Goal: Check status: Check status

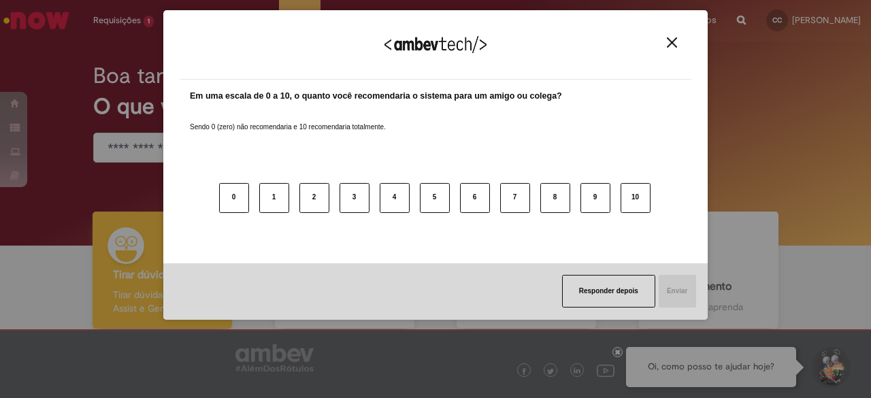
click at [670, 47] on img "Close" at bounding box center [672, 42] width 10 height 10
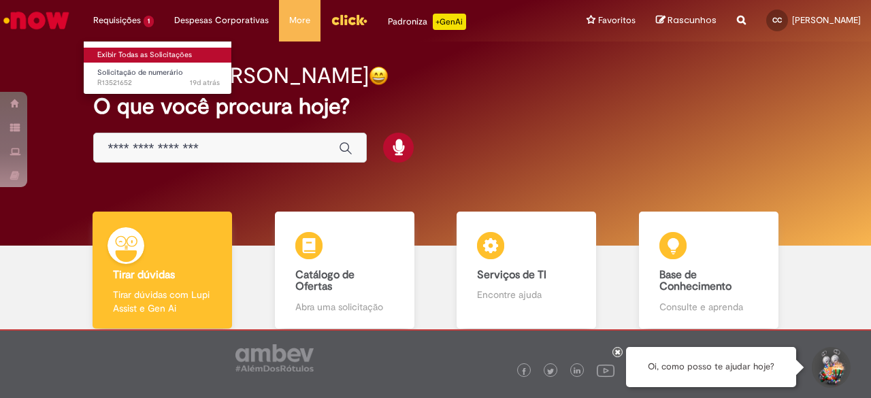
click at [163, 52] on link "Exibir Todas as Solicitações" at bounding box center [159, 55] width 150 height 15
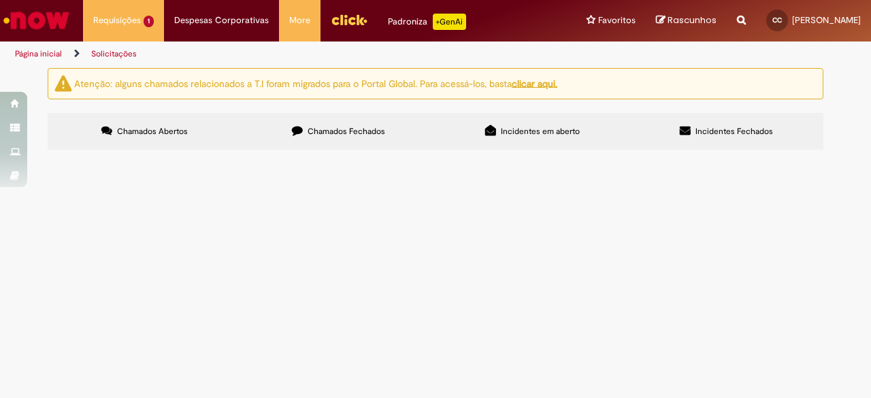
click at [0, 0] on button at bounding box center [0, 0] width 0 height 0
click at [374, 123] on label "Chamados Fechados" at bounding box center [339, 131] width 194 height 37
click at [0, 0] on span "Pagamento Avaria Tenda [DATE]" at bounding box center [0, 0] width 0 height 0
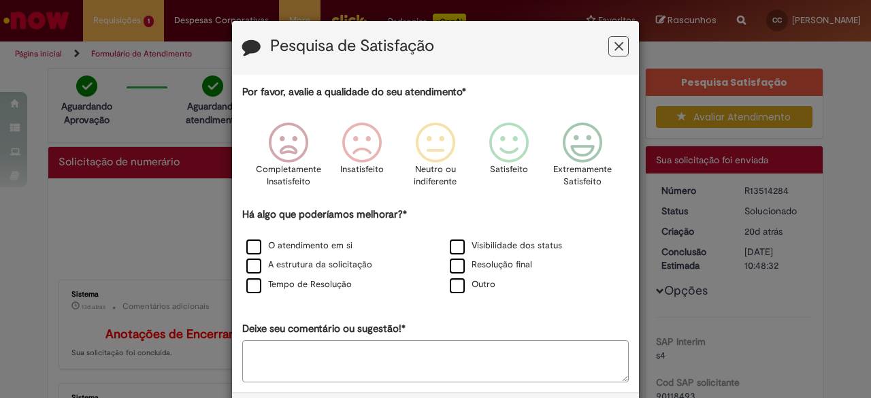
scroll to position [78, 0]
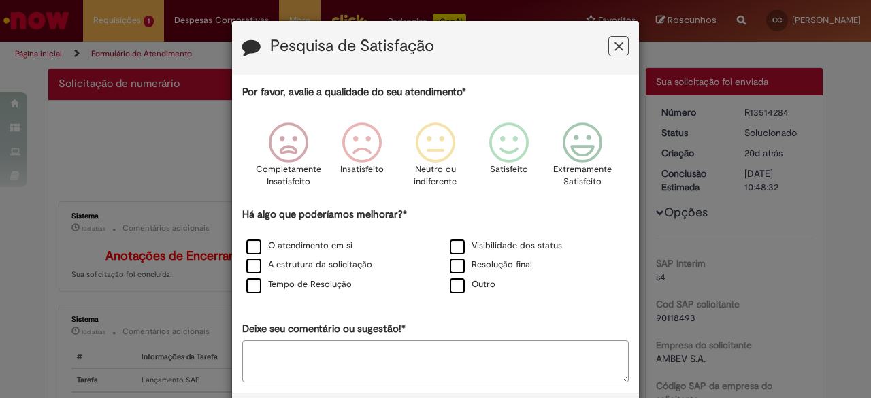
click at [608, 51] on button "Feedback" at bounding box center [618, 46] width 20 height 20
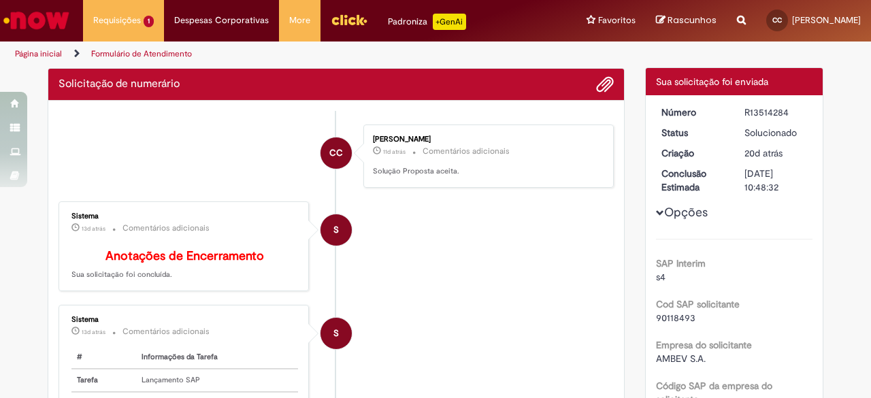
click at [604, 51] on form "Pesquisa de Satisfação Por favor, avalie a qualidade do seu atendimento* Comple…" at bounding box center [435, 125] width 407 height 416
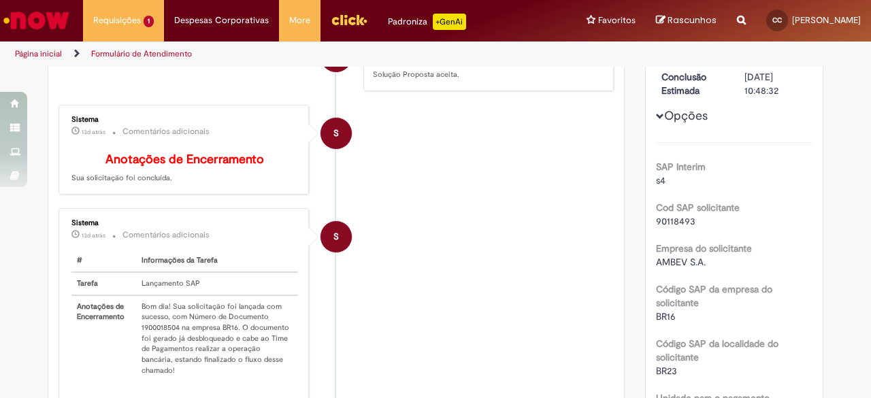
scroll to position [0, 0]
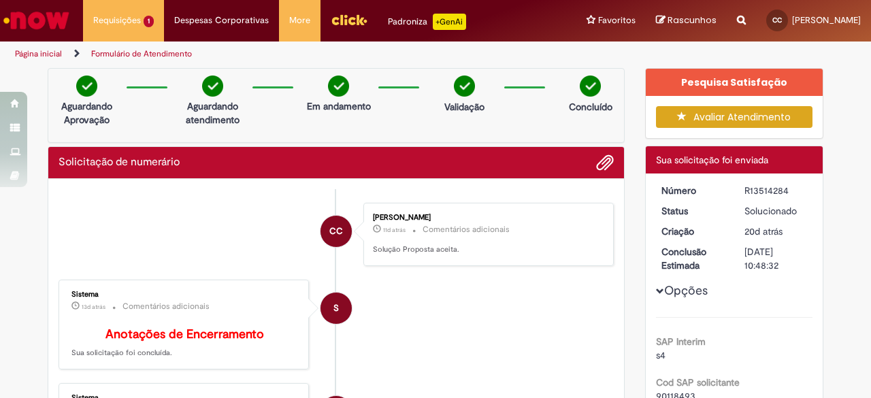
click at [65, 31] on img "Ir para a Homepage" at bounding box center [36, 20] width 70 height 27
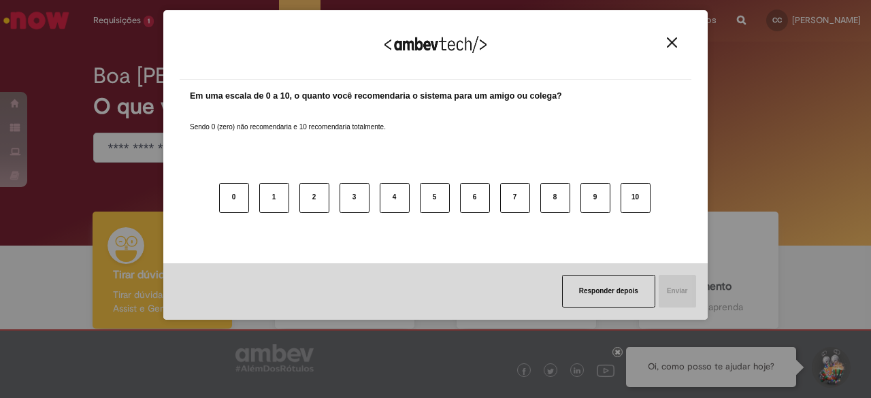
click at [671, 44] on img "Close" at bounding box center [672, 42] width 10 height 10
